Goal: Information Seeking & Learning: Learn about a topic

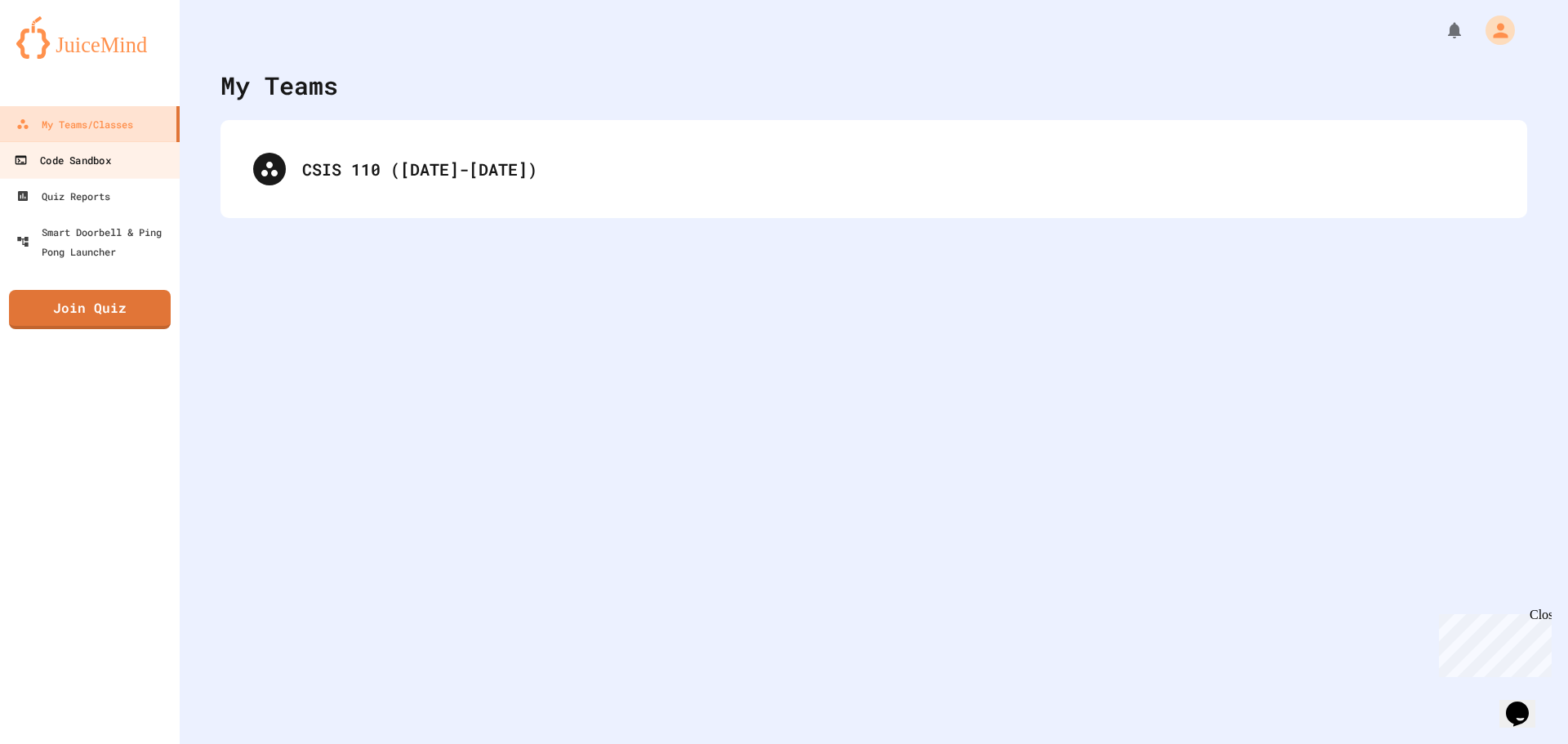
click at [115, 169] on link "Code Sandbox" at bounding box center [90, 160] width 185 height 37
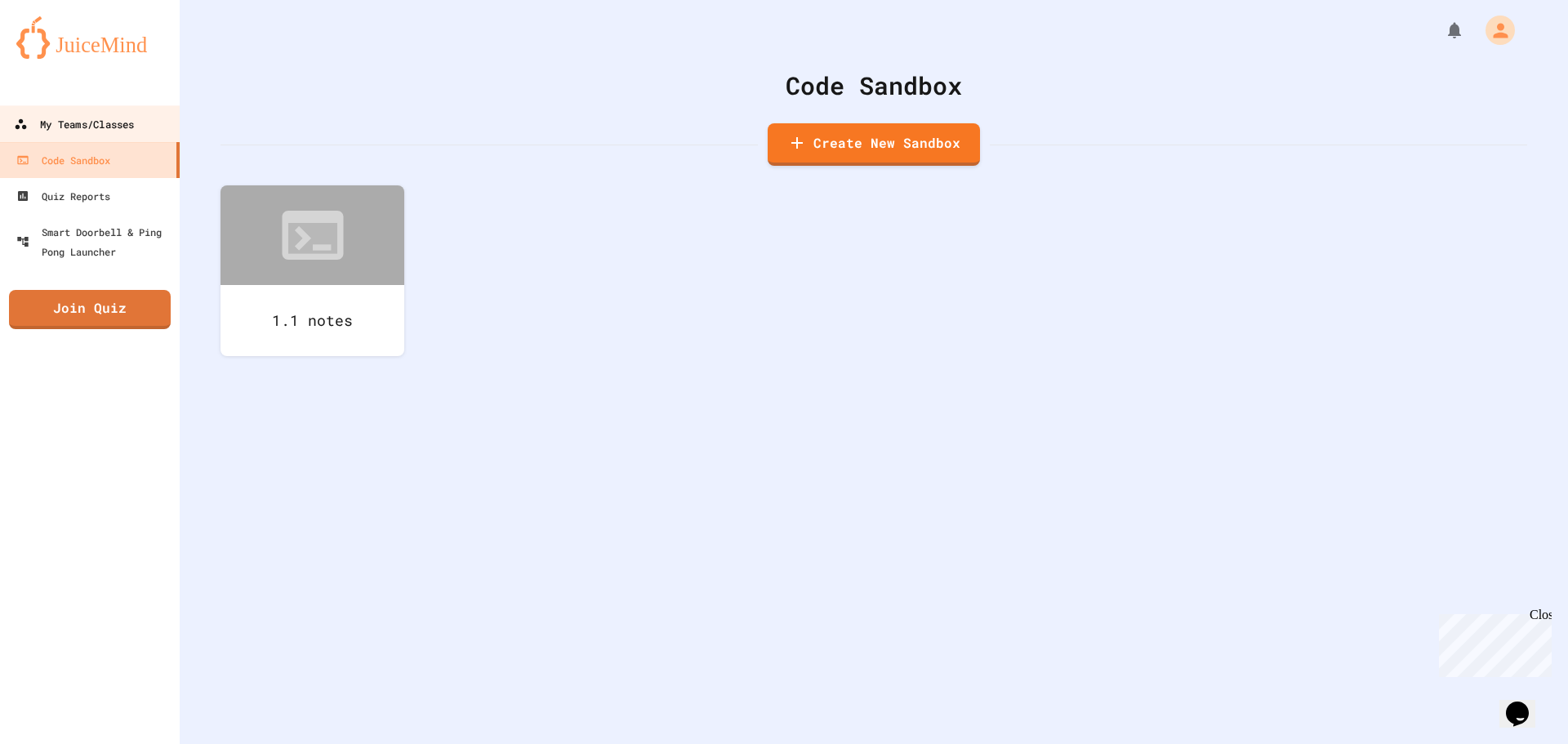
click at [126, 108] on link "My Teams/Classes" at bounding box center [90, 124] width 185 height 37
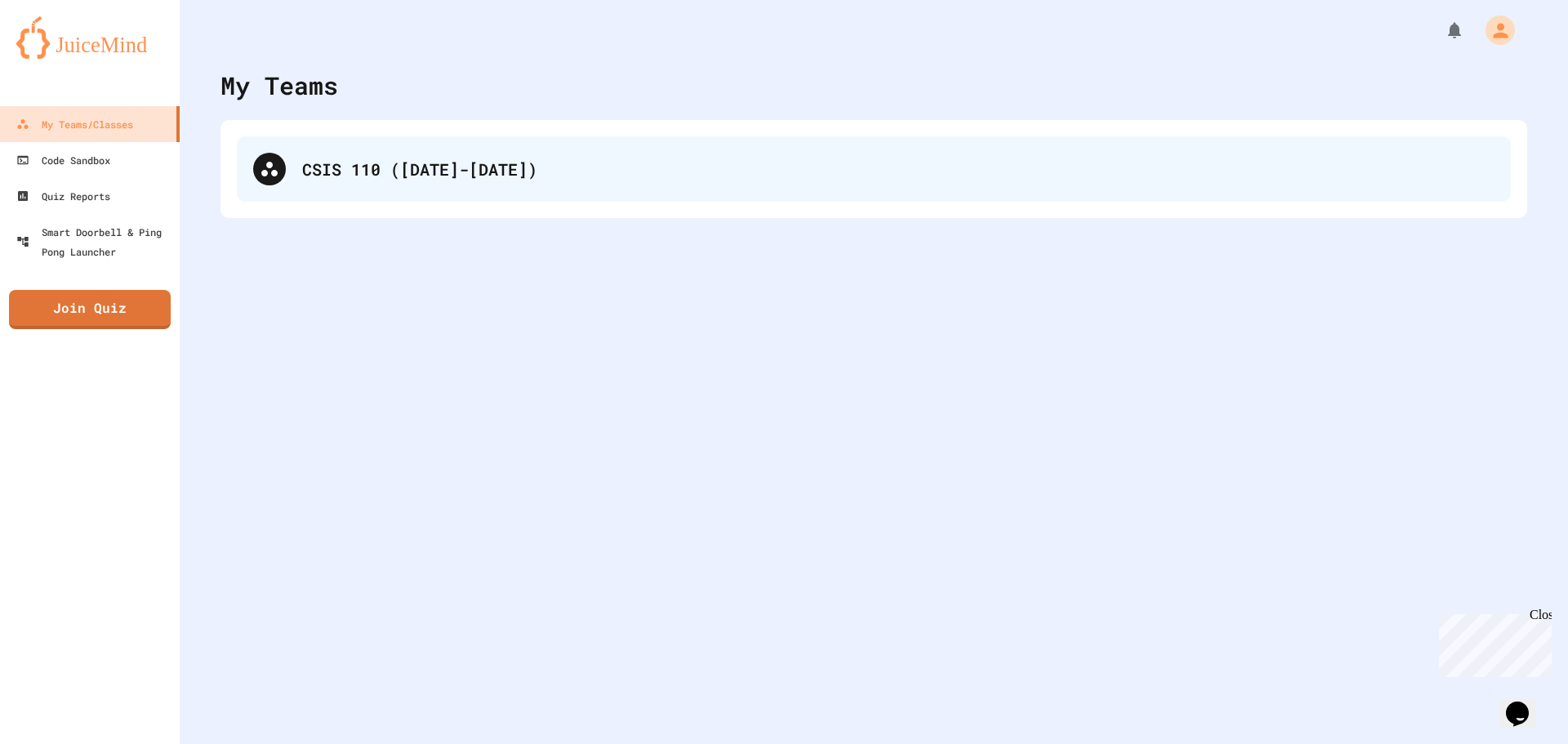
click at [329, 168] on div "CSIS 110 ([DATE]-[DATE])" at bounding box center [898, 169] width 1193 height 25
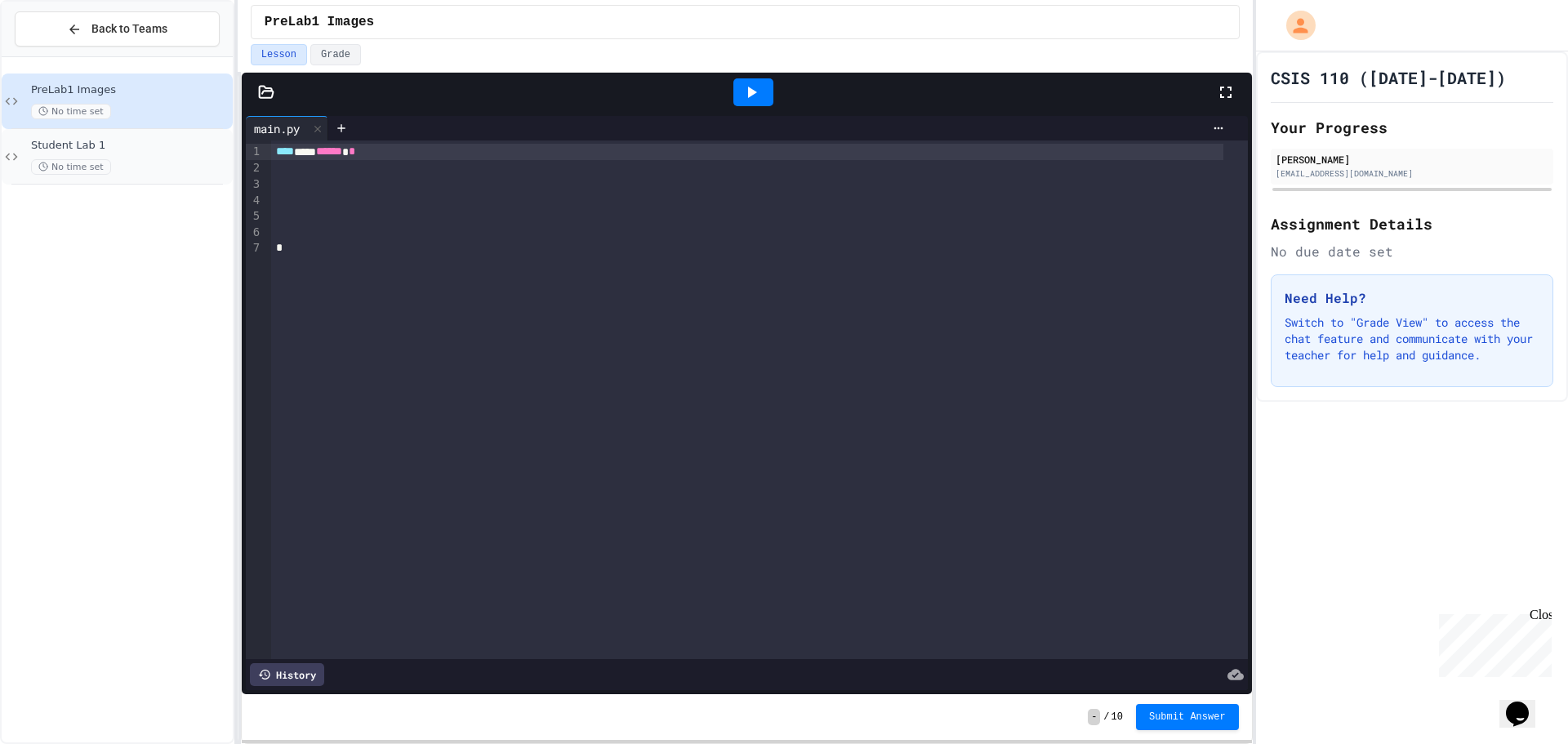
click at [143, 151] on span "Student Lab 1" at bounding box center [130, 146] width 198 height 14
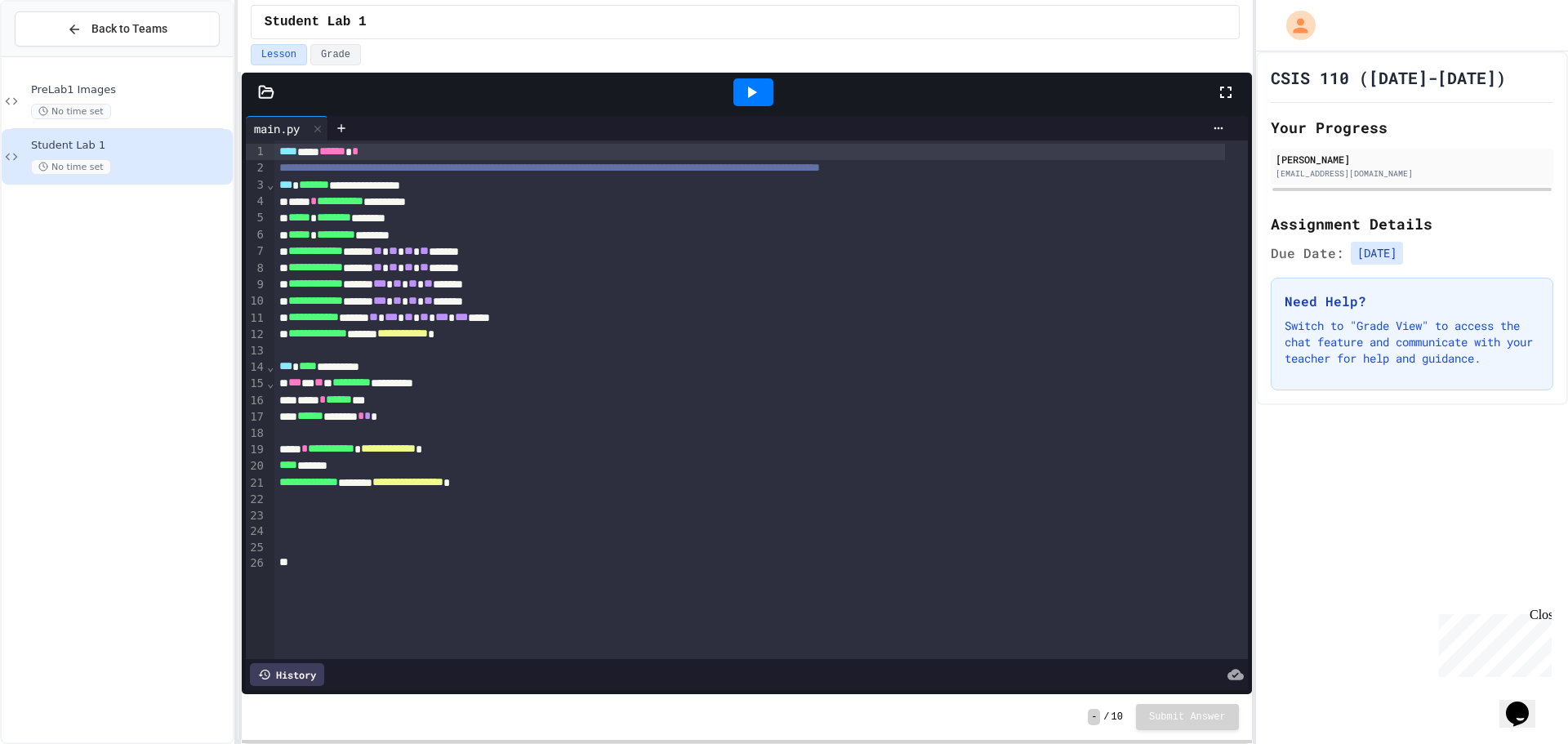
click at [744, 95] on icon at bounding box center [751, 92] width 20 height 20
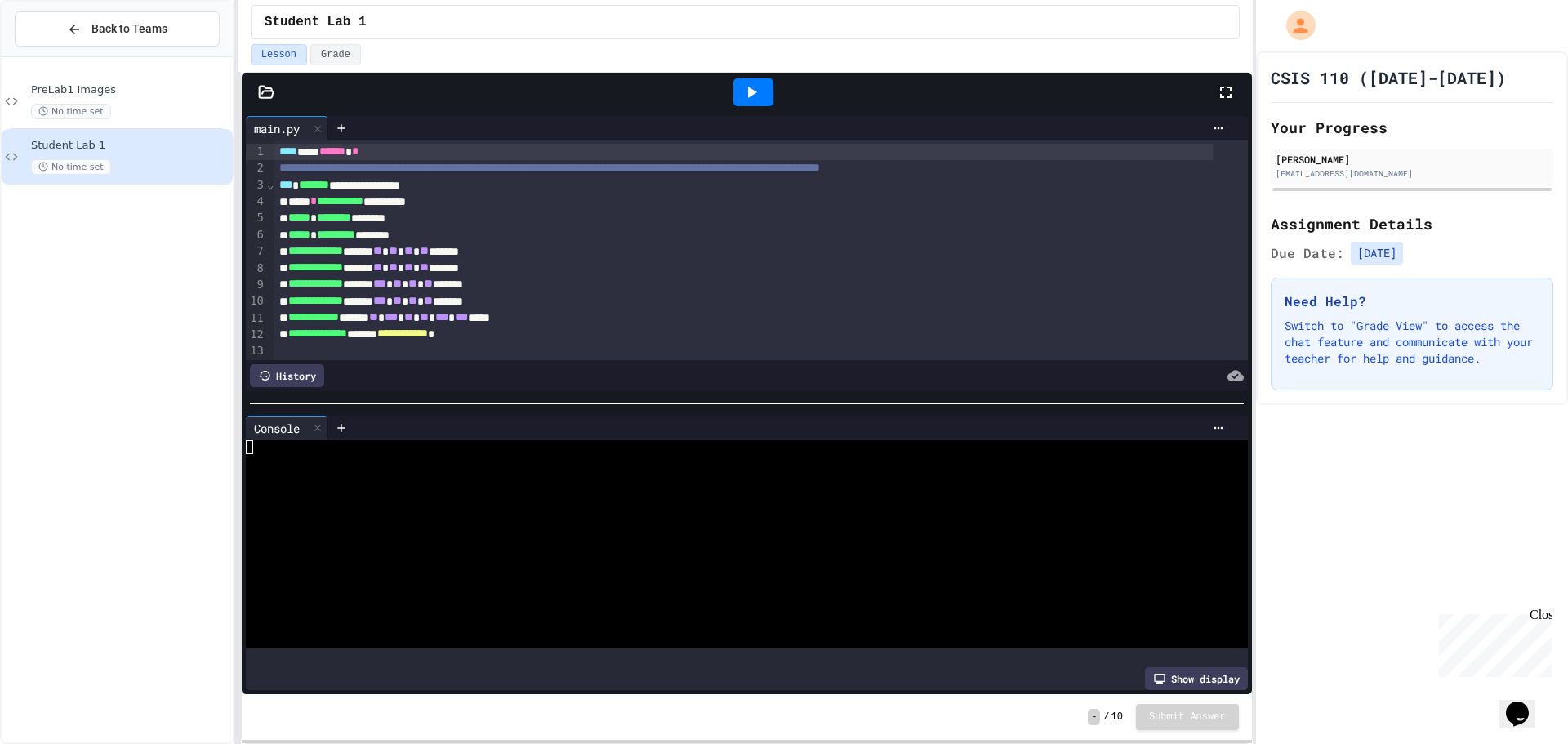
click at [268, 95] on icon at bounding box center [266, 92] width 16 height 16
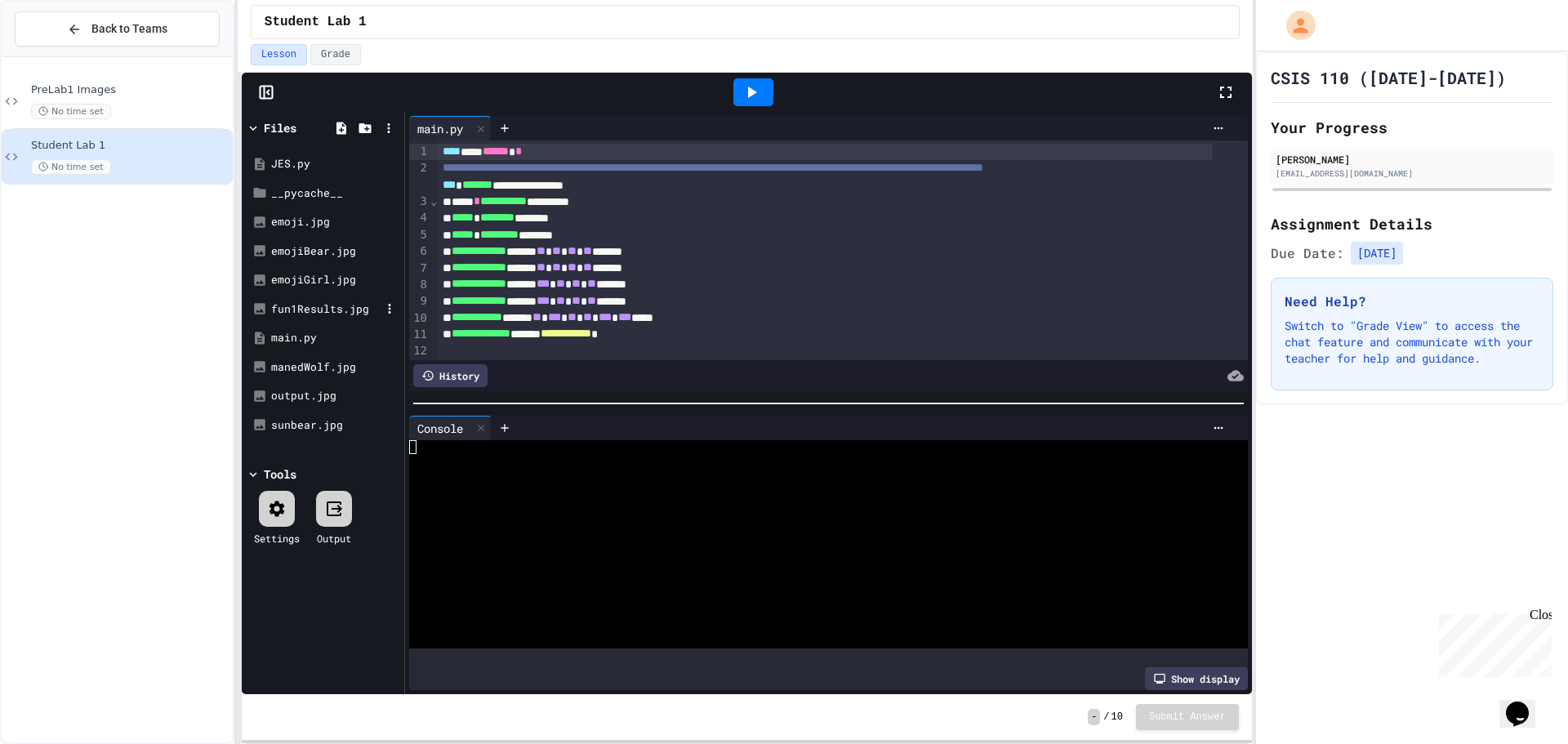
click at [329, 309] on div "fun1Results.jpg" at bounding box center [325, 309] width 109 height 16
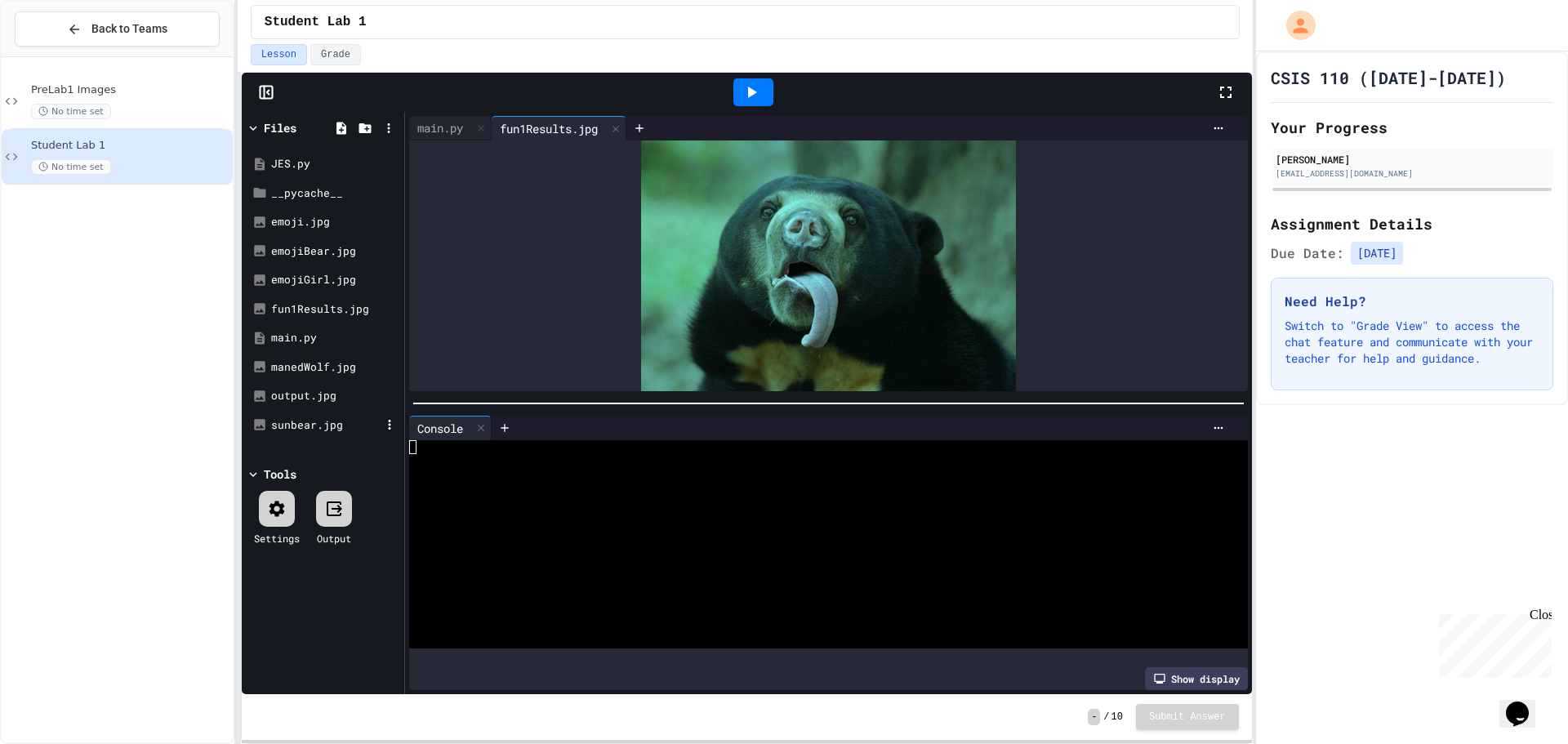
click at [312, 424] on div "sunbear.jpg" at bounding box center [325, 425] width 109 height 16
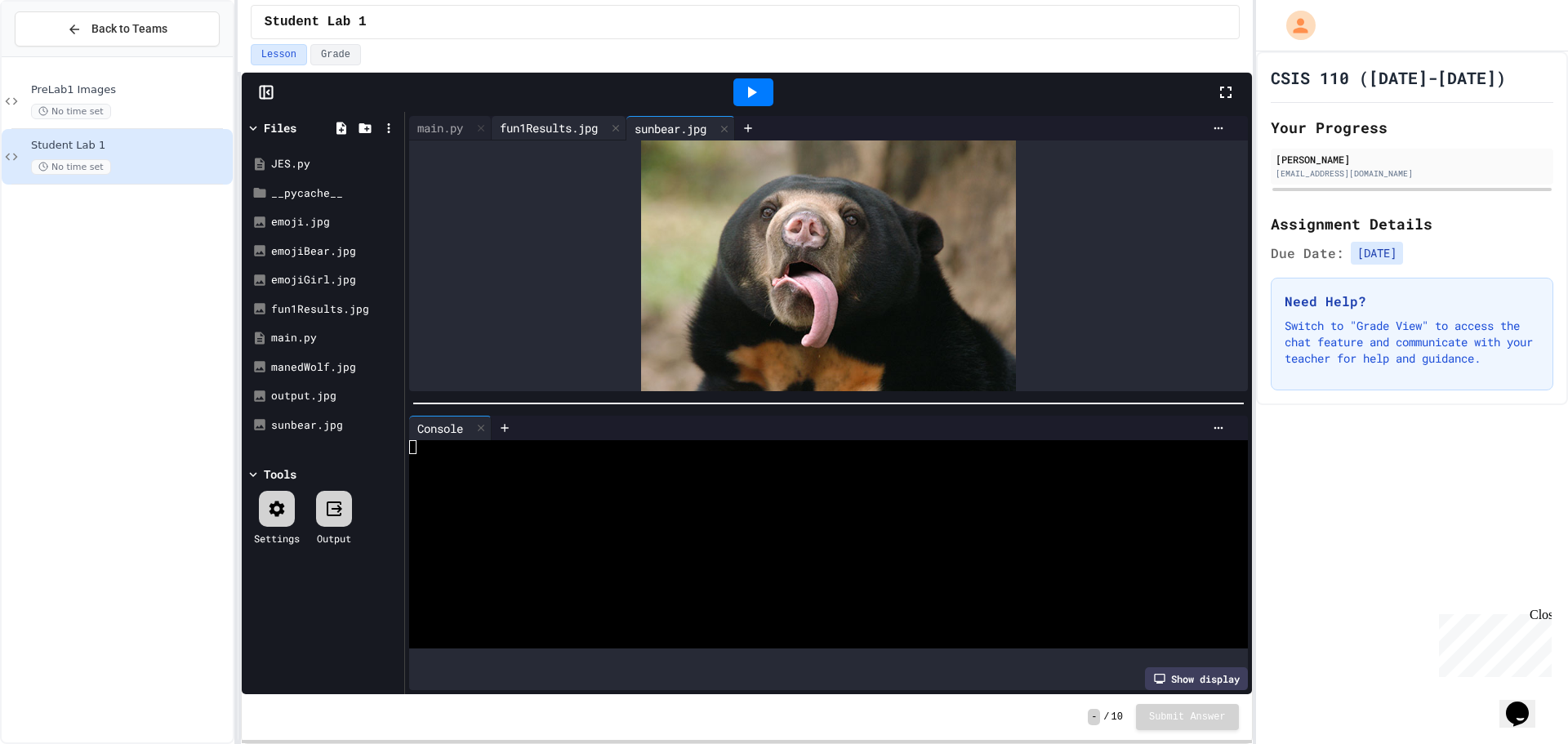
click at [529, 125] on div "fun1Results.jpg" at bounding box center [549, 128] width 114 height 17
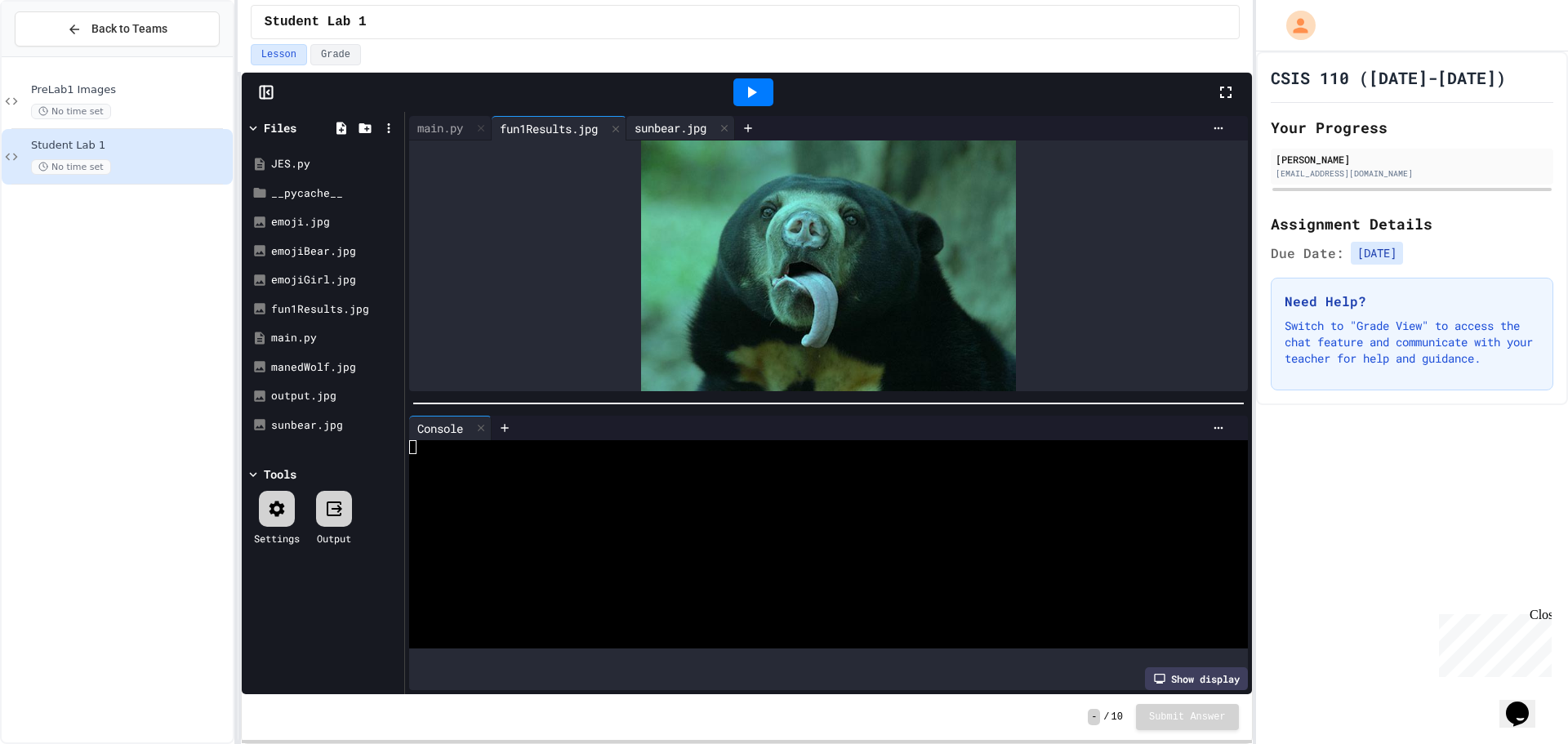
click at [663, 131] on div "sunbear.jpg" at bounding box center [670, 128] width 88 height 17
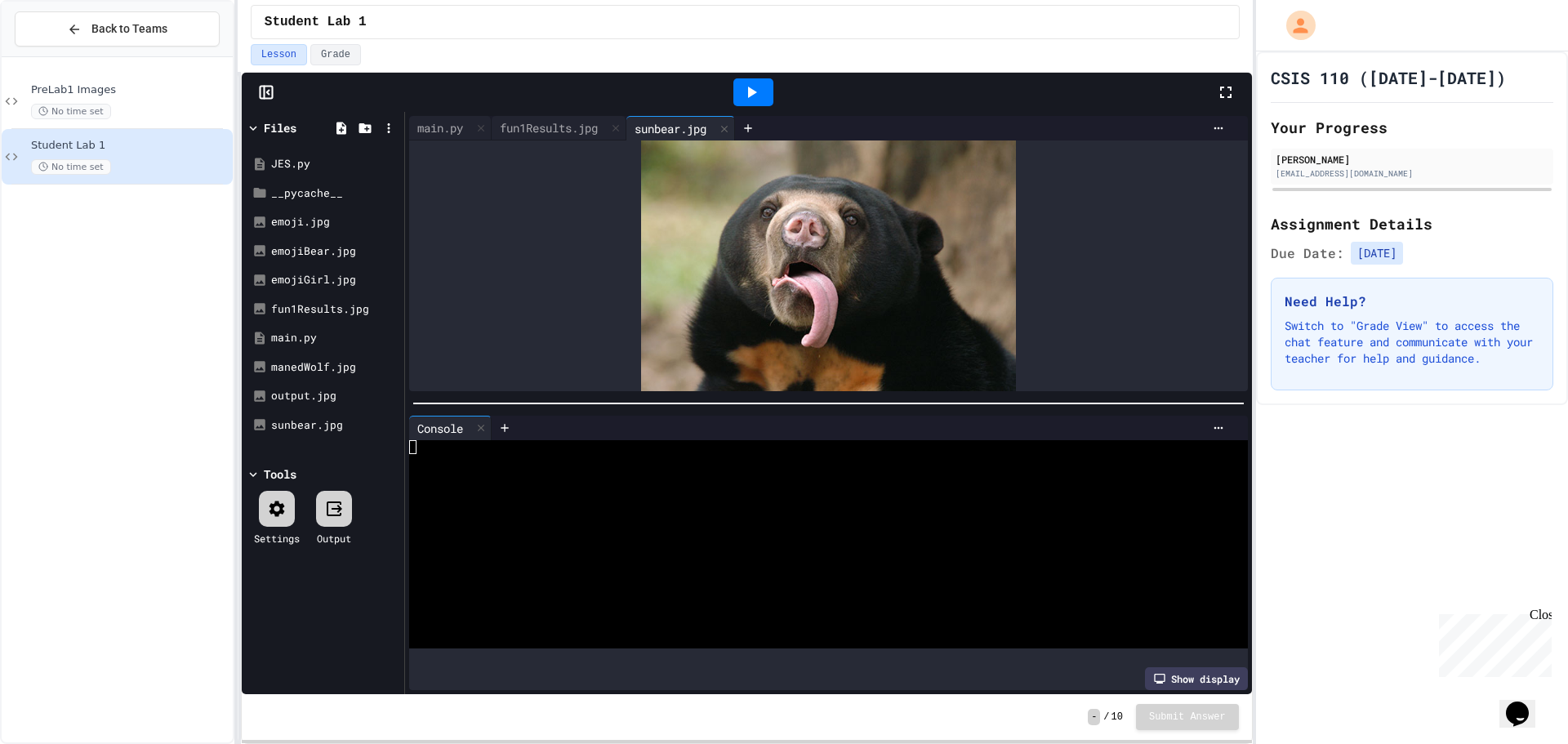
click at [459, 123] on div "main.py fun1Results.jpg sunbear.jpg" at bounding box center [571, 128] width 325 height 25
click at [428, 123] on div "main.py" at bounding box center [440, 128] width 62 height 17
